Goal: Find contact information

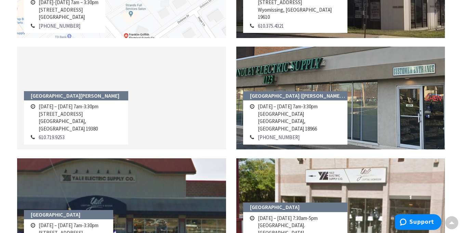
scroll to position [543, 0]
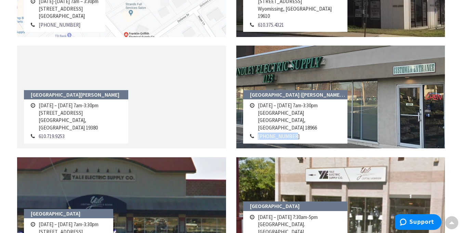
drag, startPoint x: 293, startPoint y: 137, endPoint x: 255, endPoint y: 136, distance: 38.3
click at [255, 136] on tr "215-357-6700" at bounding box center [295, 136] width 94 height 9
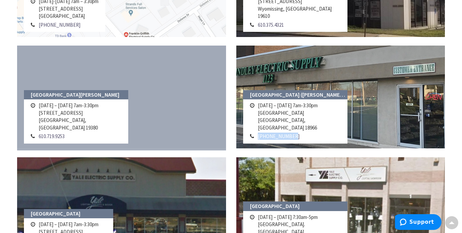
copy tr "215-357-6700"
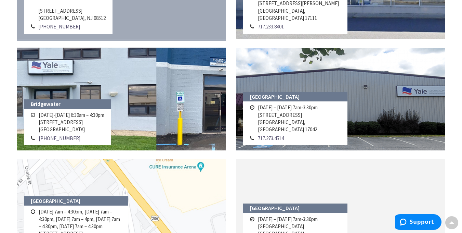
scroll to position [0, 0]
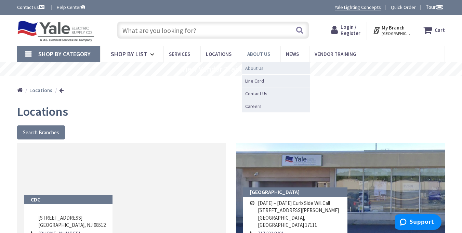
click at [252, 68] on span "About Us" at bounding box center [254, 68] width 18 height 7
